Goal: Find specific page/section: Find specific page/section

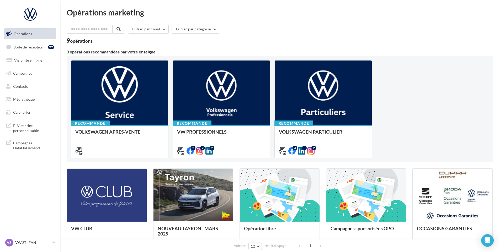
click at [38, 40] on ul "Opérations Boîte de réception 92 Visibilité en ligne Campagnes Contacts Médiath…" at bounding box center [30, 73] width 56 height 94
click at [36, 46] on span "Boîte de réception" at bounding box center [28, 47] width 30 height 4
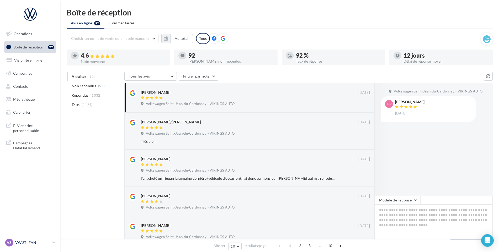
drag, startPoint x: 32, startPoint y: 247, endPoint x: 34, endPoint y: 239, distance: 8.6
click at [32, 247] on link "VS VW ST JEAN vw-stj-vau" at bounding box center [30, 243] width 52 height 10
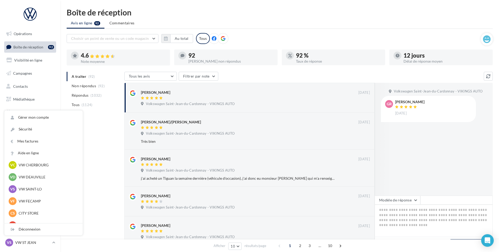
scroll to position [79, 0]
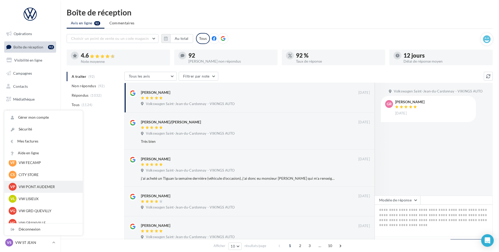
click at [38, 189] on p "VW PONT AUDEMER" at bounding box center [48, 186] width 58 height 5
